Goal: Task Accomplishment & Management: Manage account settings

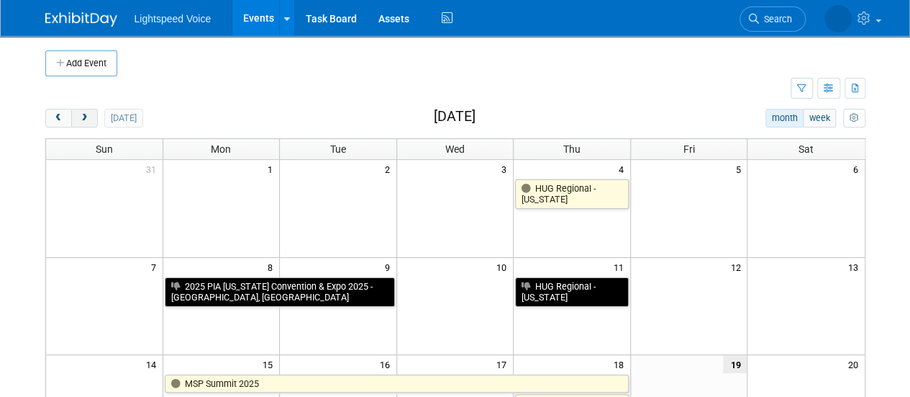
click at [95, 110] on button "next" at bounding box center [84, 118] width 27 height 19
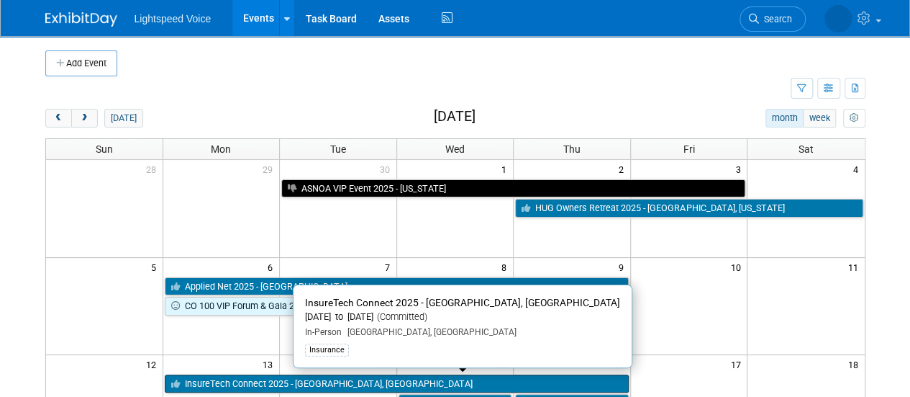
click at [191, 380] on link "InsureTech Connect 2025 - [GEOGRAPHIC_DATA], [GEOGRAPHIC_DATA]" at bounding box center [397, 383] width 464 height 19
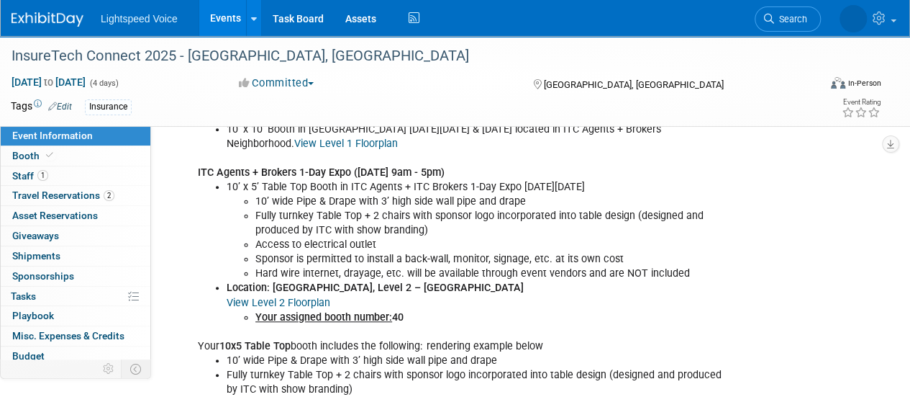
scroll to position [461, 0]
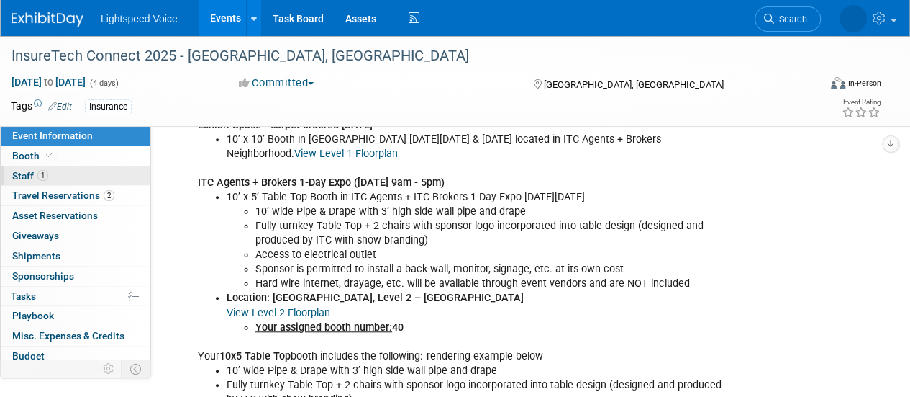
click at [26, 183] on link "1 Staff 1" at bounding box center [76, 175] width 150 height 19
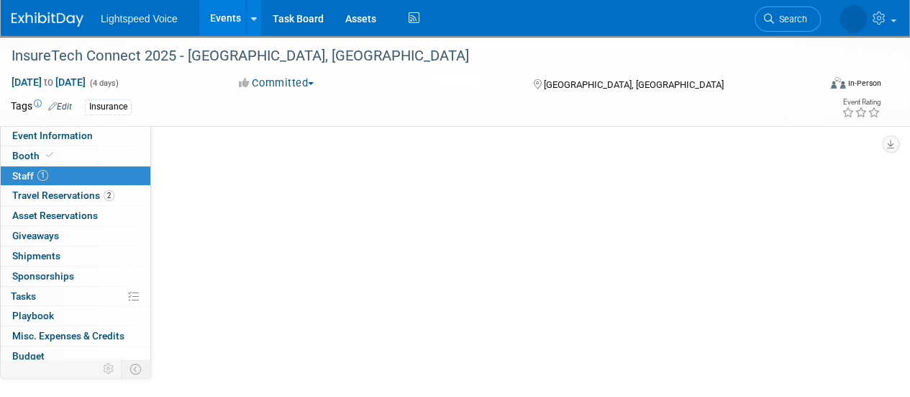
scroll to position [0, 0]
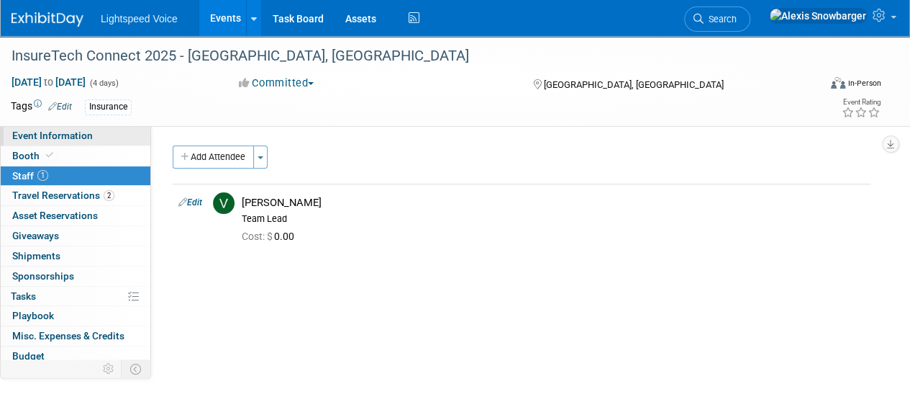
click at [54, 138] on span "Event Information" at bounding box center [52, 136] width 81 height 12
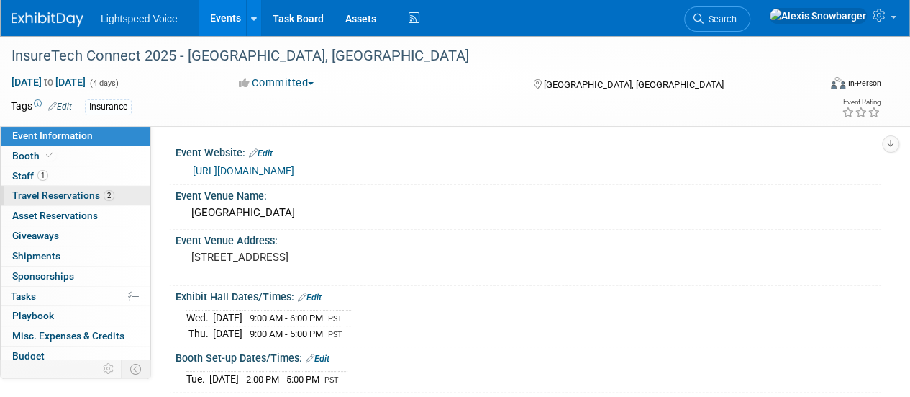
click at [70, 196] on span "Travel Reservations 2" at bounding box center [63, 195] width 102 height 12
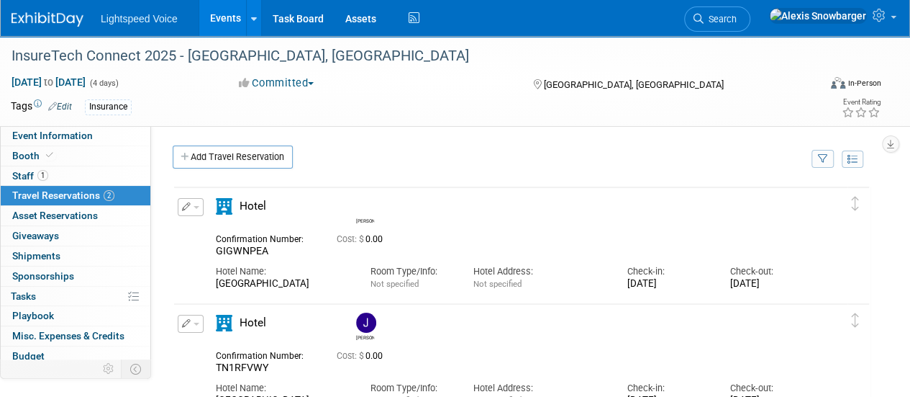
click at [227, 17] on link "Events" at bounding box center [225, 18] width 53 height 36
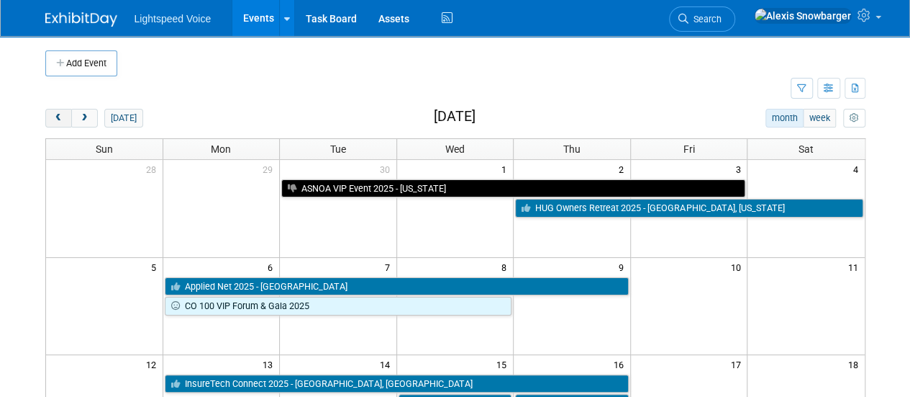
click at [61, 117] on span "prev" at bounding box center [58, 118] width 11 height 9
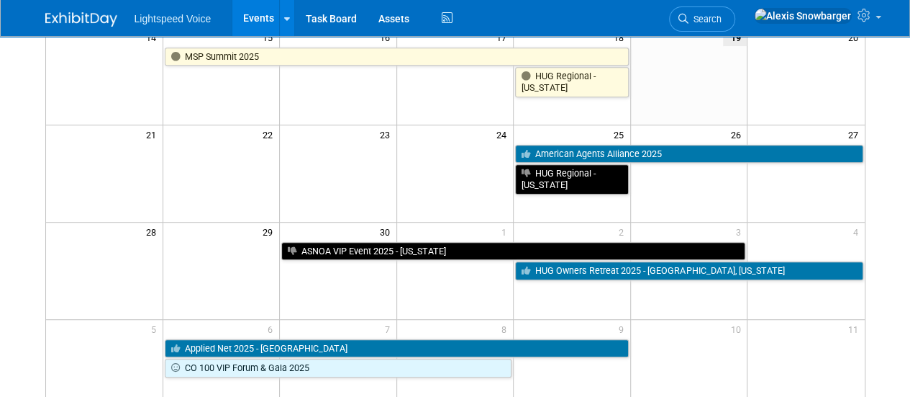
scroll to position [326, 0]
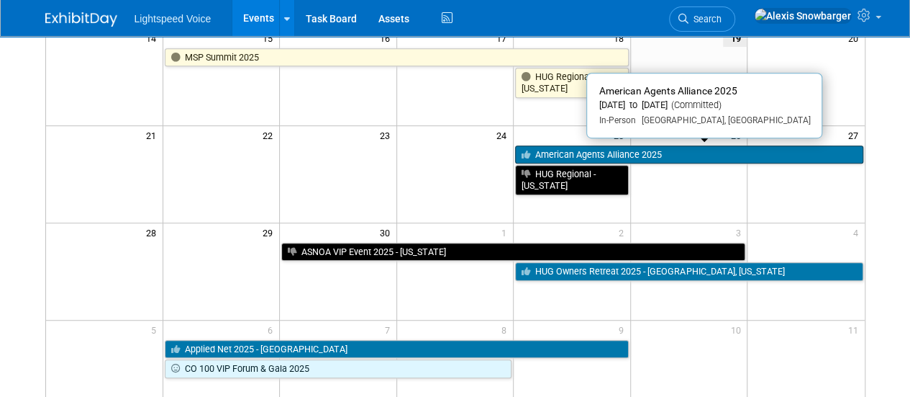
click at [538, 152] on link "American Agents Alliance 2025" at bounding box center [689, 154] width 348 height 19
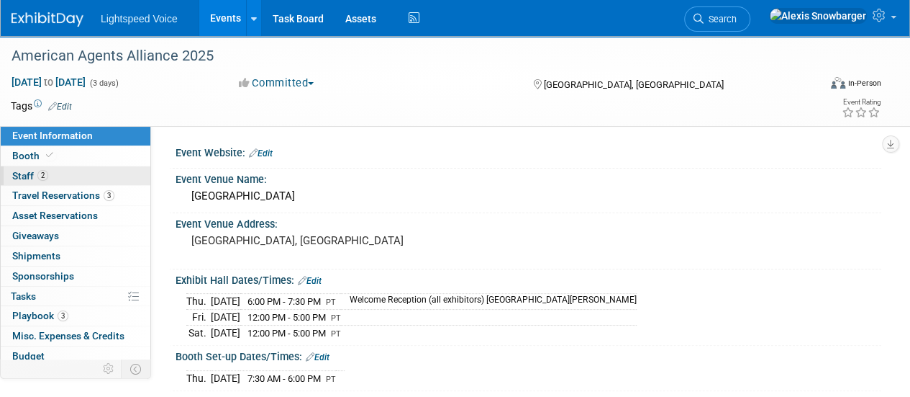
click at [37, 179] on span "Staff 2" at bounding box center [30, 176] width 36 height 12
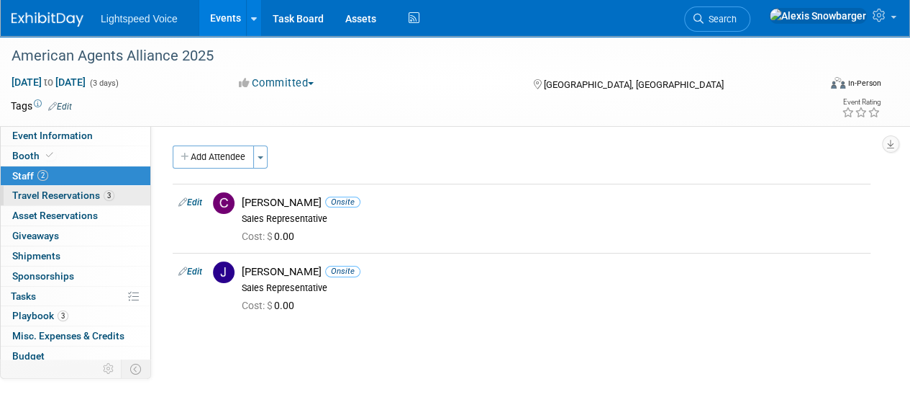
click at [44, 193] on span "Travel Reservations 3" at bounding box center [63, 195] width 102 height 12
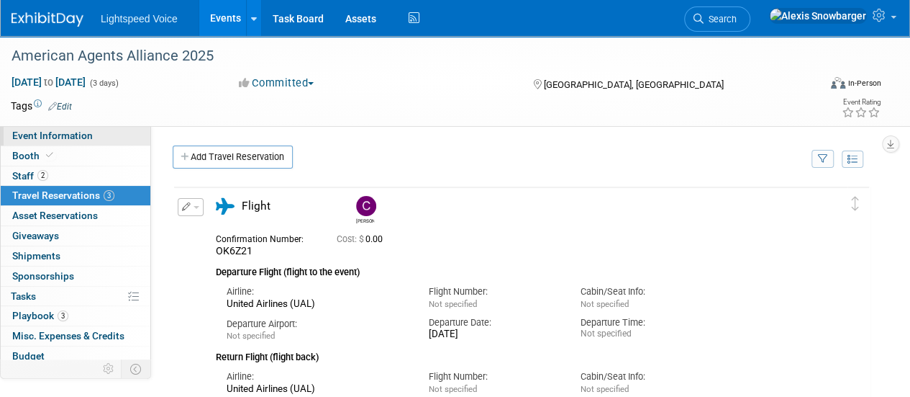
click at [86, 137] on span "Event Information" at bounding box center [52, 136] width 81 height 12
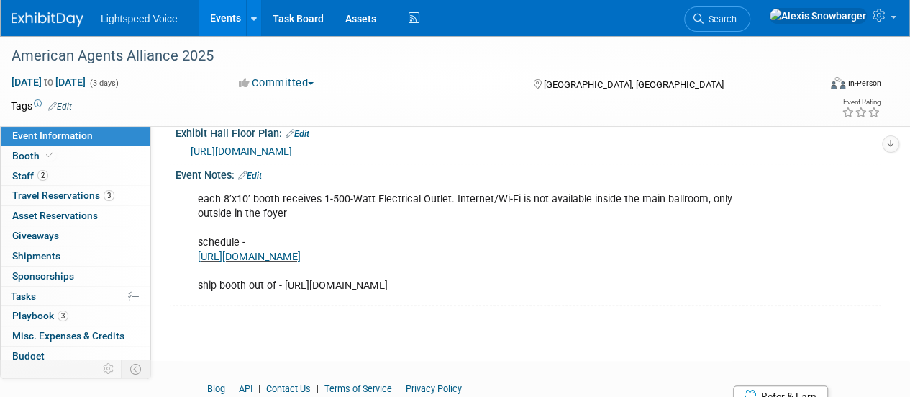
scroll to position [337, 0]
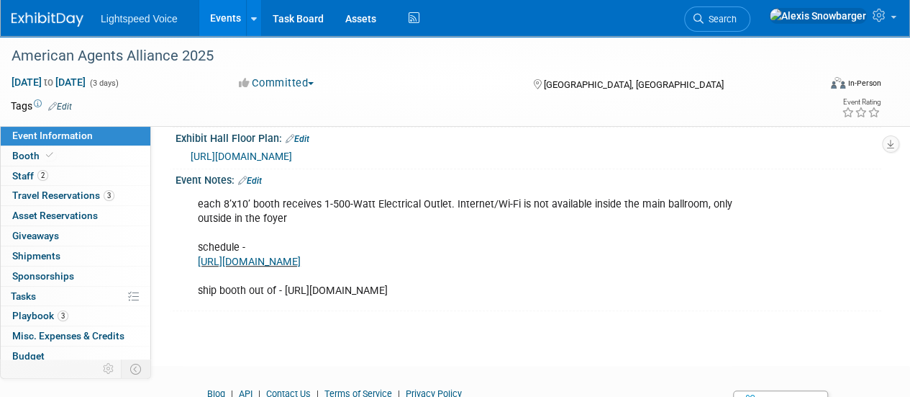
click at [258, 176] on link "Edit" at bounding box center [250, 181] width 24 height 10
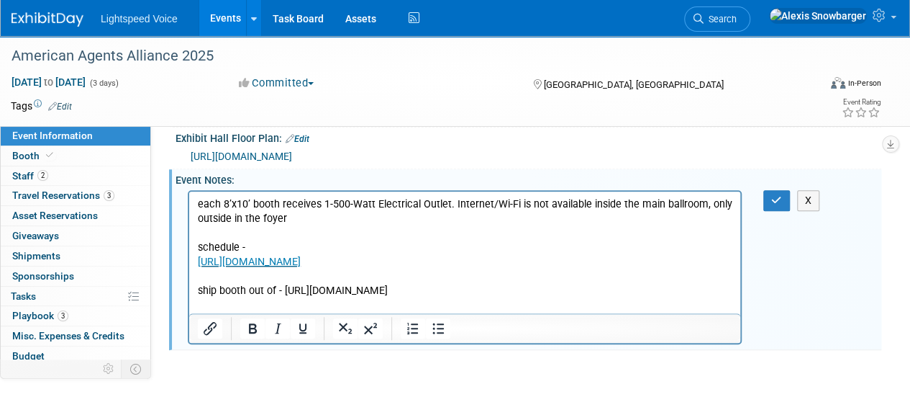
scroll to position [0, 0]
click at [256, 293] on p "each 8’x10’ booth receives 1-500-Watt Electrical Outlet. Internet/Wi-Fi is not …" at bounding box center [465, 246] width 535 height 101
click at [769, 201] on button "button" at bounding box center [777, 200] width 27 height 21
